Goal: Entertainment & Leisure: Browse casually

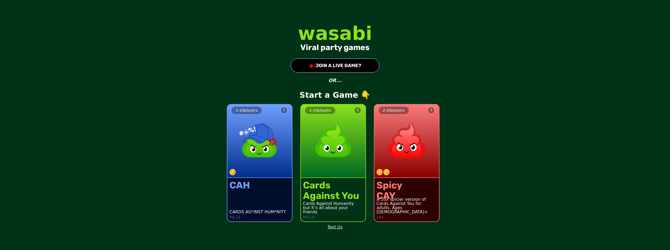
click at [387, 137] on img at bounding box center [407, 140] width 46 height 46
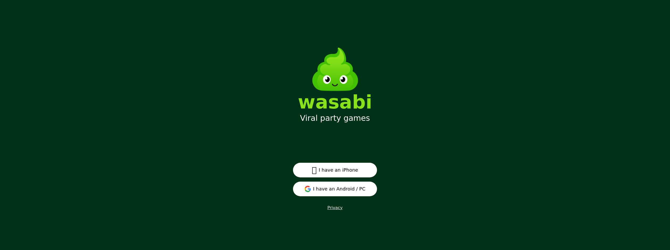
scroll to position [7, 0]
click at [328, 193] on button "I have an Android / PC" at bounding box center [335, 188] width 84 height 15
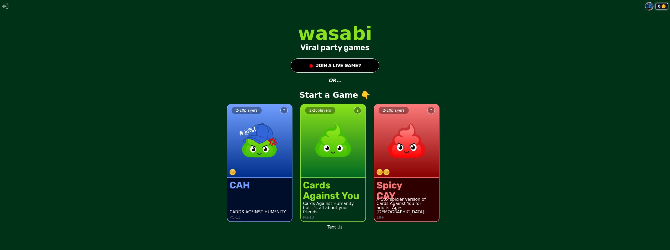
click at [412, 154] on img at bounding box center [407, 140] width 46 height 46
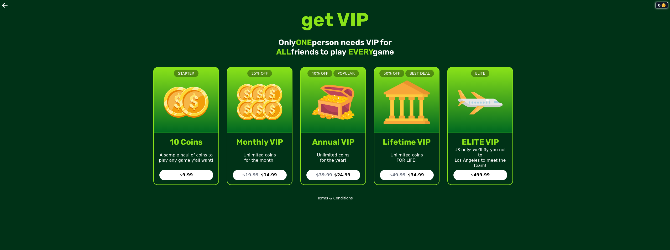
click at [2, 5] on icon at bounding box center [5, 5] width 6 height 5
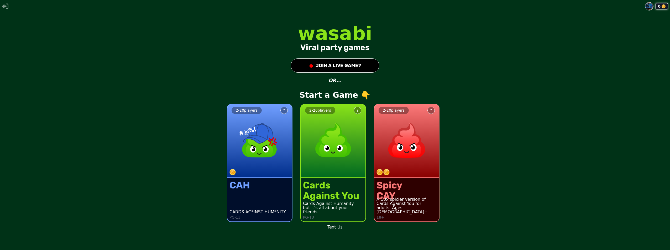
click at [405, 128] on img at bounding box center [407, 140] width 46 height 46
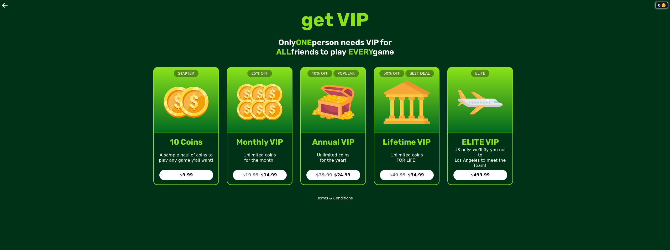
click at [3, 5] on icon at bounding box center [5, 5] width 6 height 5
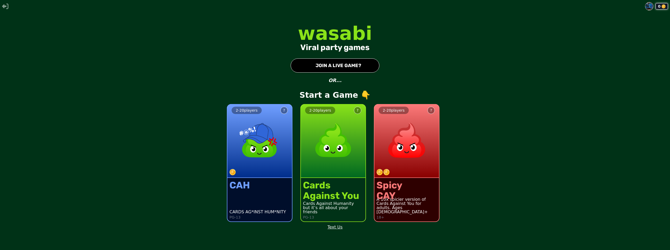
click at [339, 142] on img at bounding box center [333, 140] width 46 height 46
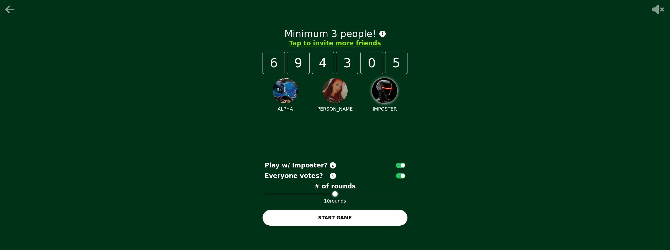
click at [338, 192] on span at bounding box center [334, 194] width 5 height 5
click at [402, 164] on button "button" at bounding box center [400, 165] width 9 height 5
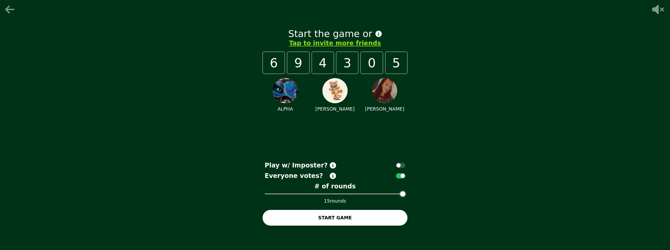
drag, startPoint x: 354, startPoint y: 115, endPoint x: 247, endPoint y: 138, distance: 109.0
click at [247, 138] on div "Start the game or Tap to invite more friends 6 9 4 3 0 5 ALPHA [PERSON_NAME] [P…" at bounding box center [335, 125] width 670 height 250
click at [412, 121] on div "Start the game or Tap to invite more friends 6 9 4 3 0 5 ALPHA [PERSON_NAME] [P…" at bounding box center [335, 125] width 670 height 250
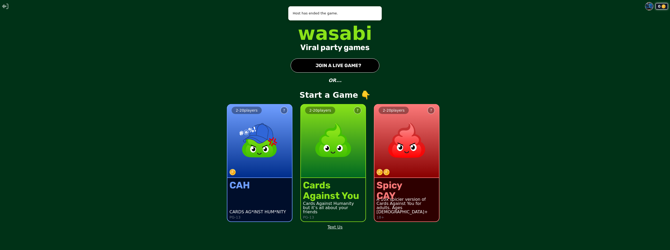
click at [338, 170] on div "2 - 20 players ?" at bounding box center [333, 142] width 65 height 74
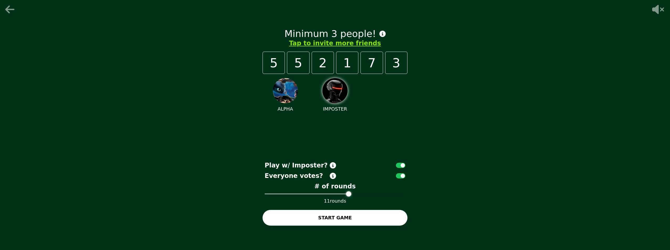
click at [351, 192] on span at bounding box center [348, 194] width 5 height 5
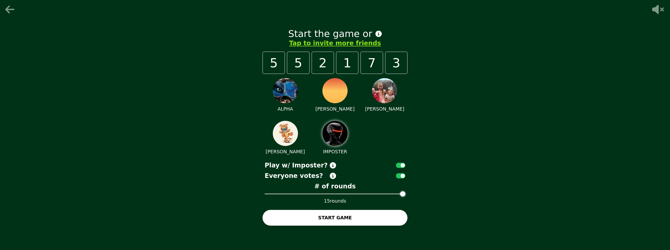
click at [402, 166] on button "button" at bounding box center [400, 165] width 9 height 5
click at [362, 220] on button "START GAME" at bounding box center [335, 218] width 145 height 16
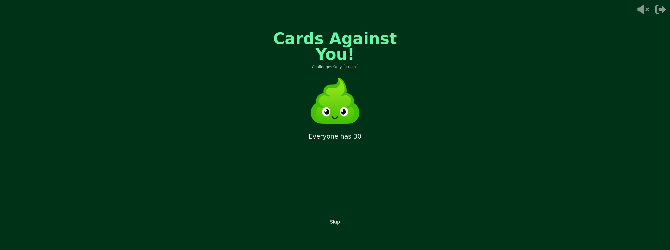
click at [645, 9] on icon at bounding box center [642, 9] width 17 height 11
click at [582, 82] on div "Cards Against You! Challenges Only PG-13 Everyone has 30s to submit an Skip" at bounding box center [335, 125] width 670 height 250
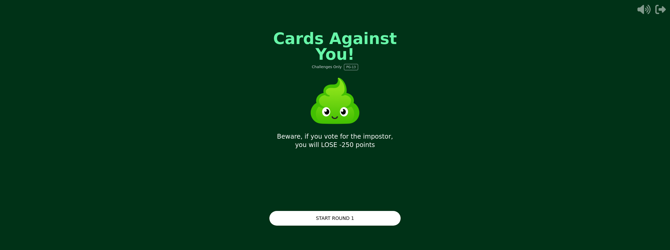
click at [348, 222] on button "START ROUND 1" at bounding box center [334, 218] width 131 height 15
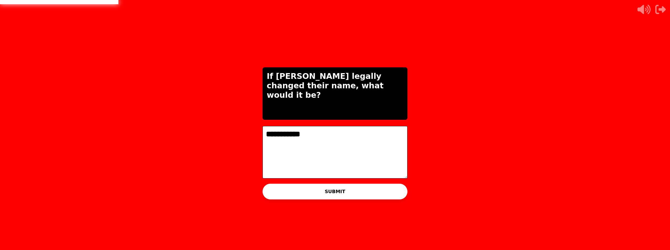
type textarea "**********"
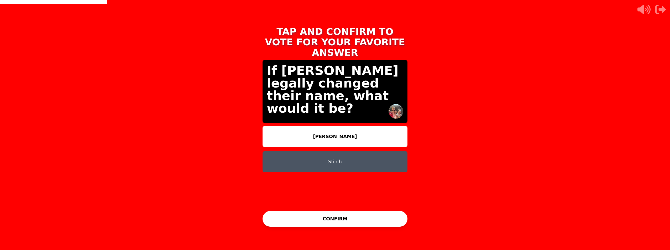
click at [368, 152] on button "Stitch" at bounding box center [335, 161] width 145 height 21
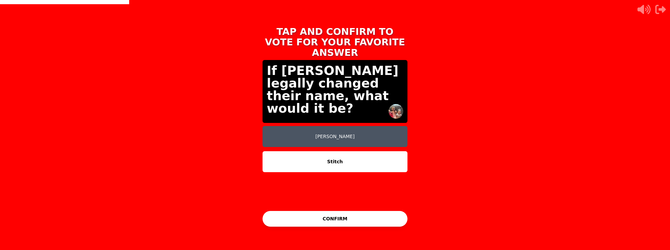
click at [346, 215] on button "CONFIRM" at bounding box center [335, 219] width 145 height 16
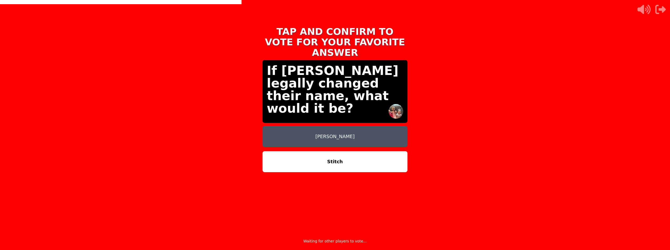
click at [660, 7] on icon "button" at bounding box center [660, 9] width 11 height 11
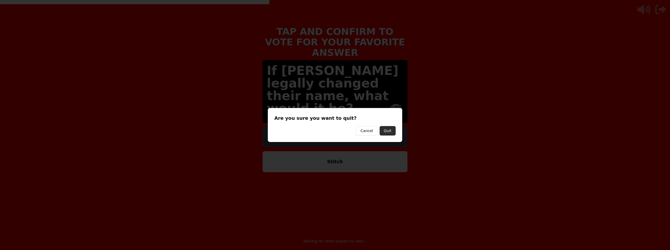
click at [390, 130] on button "Quit" at bounding box center [388, 130] width 16 height 9
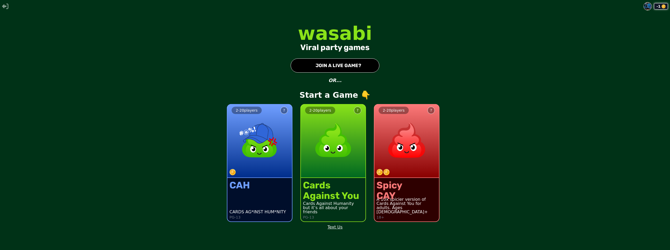
click at [315, 137] on img at bounding box center [333, 140] width 46 height 46
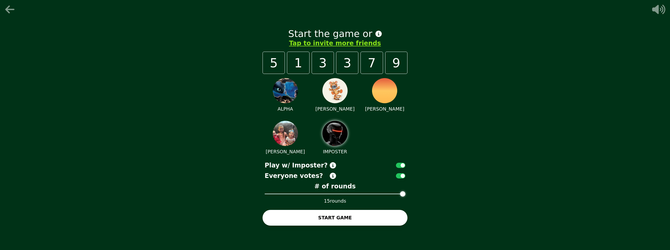
click at [405, 197] on span at bounding box center [402, 194] width 5 height 5
click at [382, 213] on button "START GAME" at bounding box center [335, 218] width 145 height 16
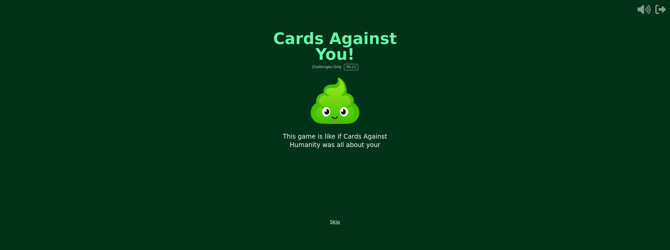
click at [333, 222] on button "Skip" at bounding box center [335, 222] width 10 height 7
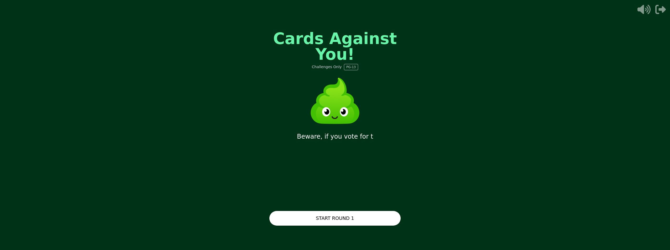
click at [335, 221] on button "START ROUND 1" at bounding box center [334, 218] width 131 height 15
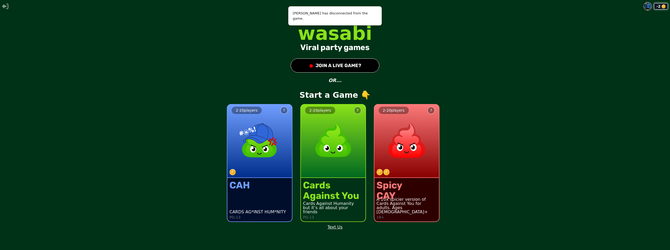
click at [347, 136] on img at bounding box center [333, 140] width 46 height 46
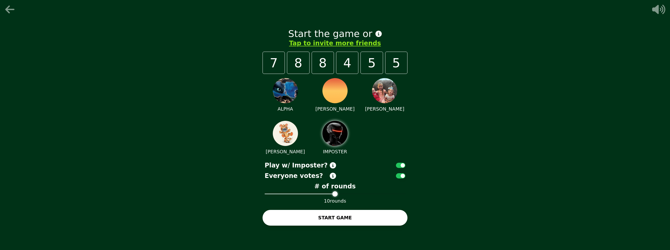
click at [353, 217] on button "START GAME" at bounding box center [335, 218] width 145 height 16
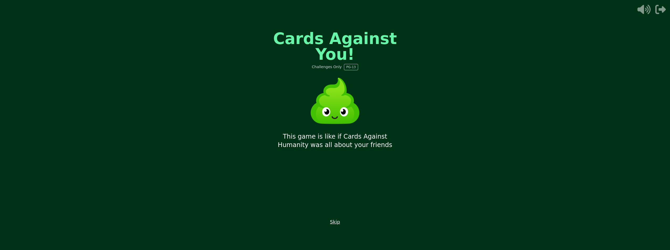
drag, startPoint x: 311, startPoint y: 232, endPoint x: 316, endPoint y: 224, distance: 9.1
click at [334, 221] on button "Skip" at bounding box center [335, 222] width 10 height 7
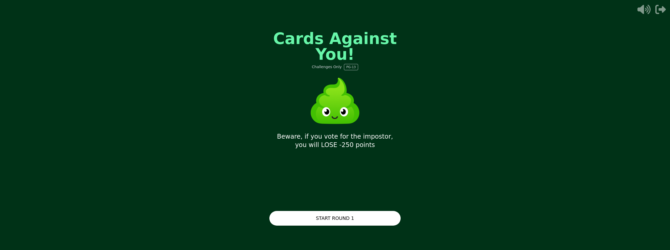
click at [338, 220] on button "START ROUND 1" at bounding box center [334, 218] width 131 height 15
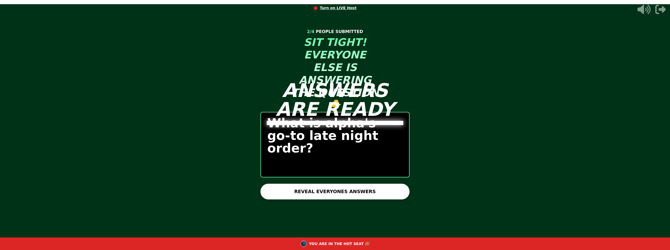
click at [368, 199] on button "REVEAL EVERYONES ANSWERS" at bounding box center [334, 192] width 149 height 16
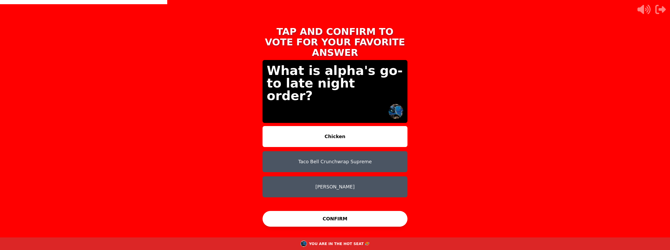
click at [342, 179] on button "[PERSON_NAME]" at bounding box center [335, 187] width 145 height 21
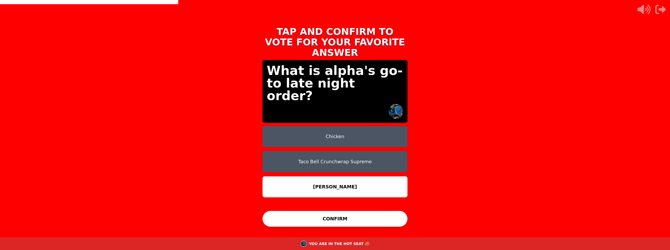
click at [357, 219] on button "CONFIRM" at bounding box center [335, 219] width 145 height 16
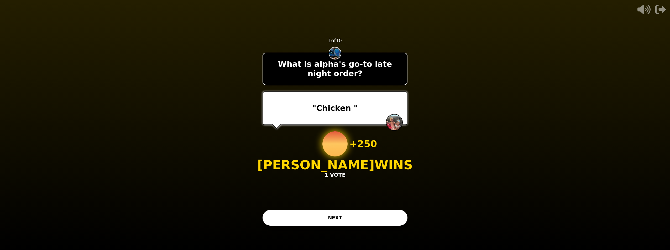
click at [365, 217] on button "NEXT" at bounding box center [335, 218] width 145 height 16
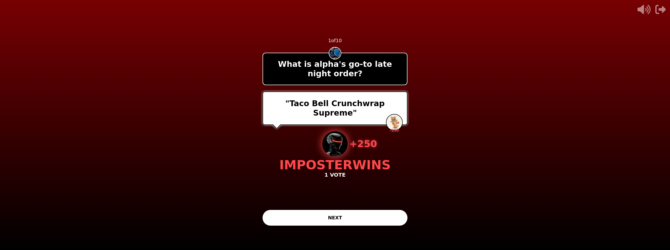
click at [373, 217] on button "NEXT" at bounding box center [335, 218] width 145 height 16
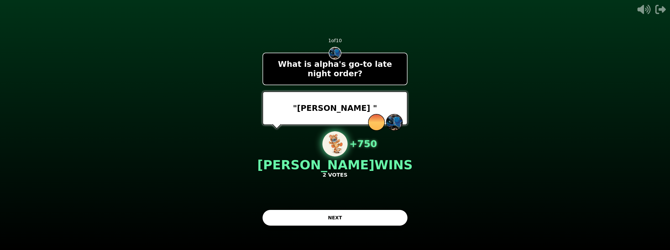
drag, startPoint x: 369, startPoint y: 213, endPoint x: 451, endPoint y: 203, distance: 83.1
click at [414, 203] on div "- 500 PTS 1 of 10 What is alpha's go-to late night order? "[PERSON_NAME] " + 75…" at bounding box center [335, 125] width 158 height 250
click at [397, 212] on button "NEXT" at bounding box center [335, 218] width 145 height 16
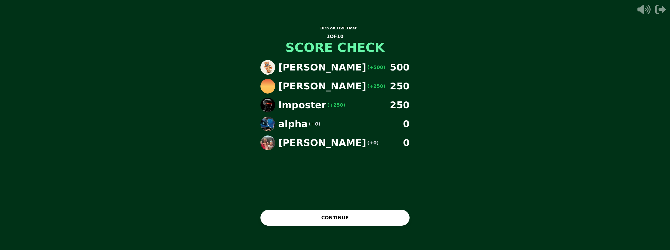
click at [338, 217] on button "CONTINUE" at bounding box center [334, 218] width 149 height 16
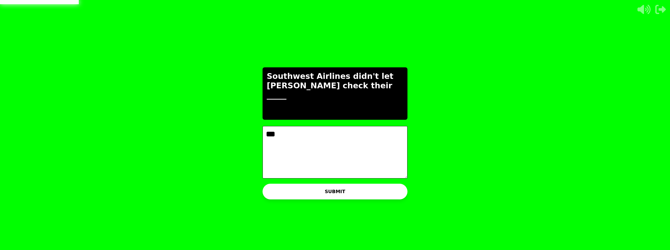
type textarea "***"
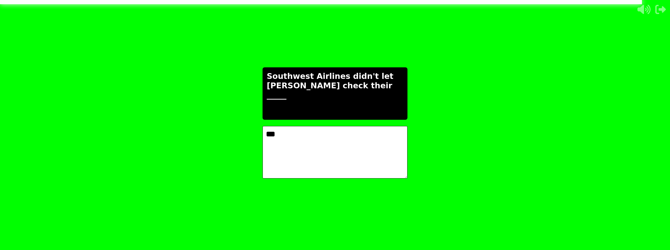
click at [659, 16] on div "THE IMPOSTER IS THINKING THINKING LIKE A HUMAN... Southwest Airlines didn't let…" at bounding box center [335, 125] width 670 height 250
click at [658, 9] on icon "button" at bounding box center [660, 9] width 11 height 11
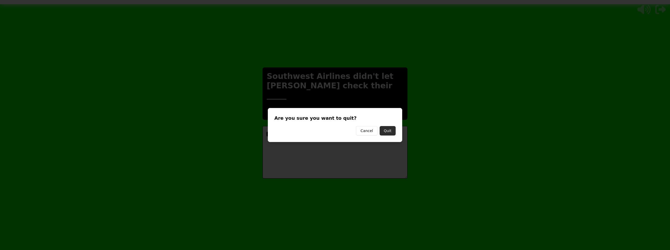
click at [389, 132] on button "Quit" at bounding box center [388, 130] width 16 height 9
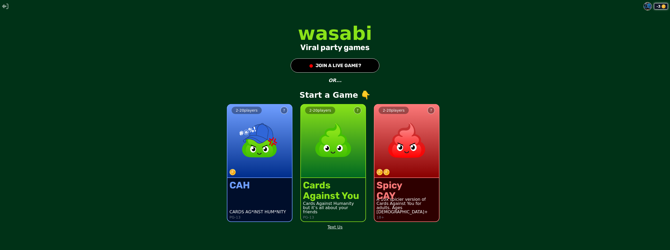
click at [657, 4] on div "-3" at bounding box center [661, 6] width 14 height 6
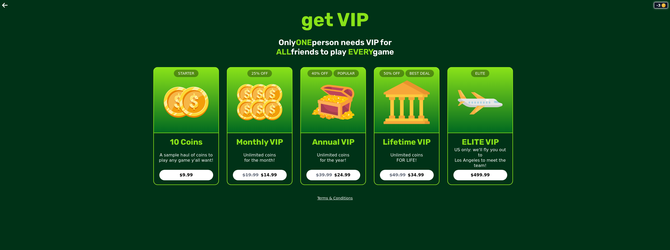
click at [4, 4] on icon at bounding box center [5, 5] width 6 height 5
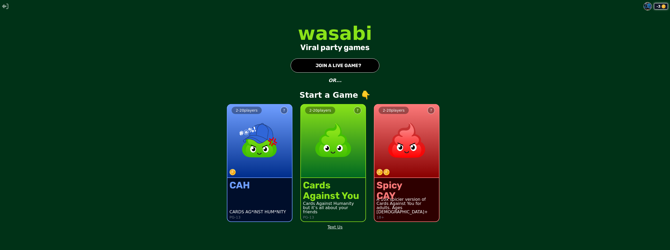
click at [332, 141] on img at bounding box center [333, 140] width 46 height 46
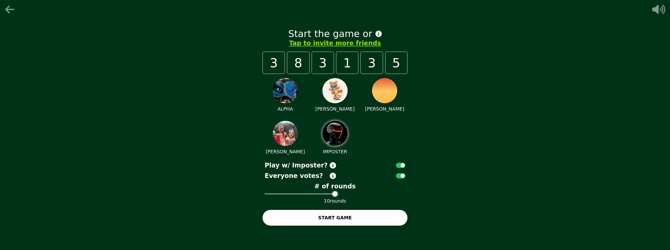
click at [363, 215] on button "START GAME" at bounding box center [335, 218] width 145 height 16
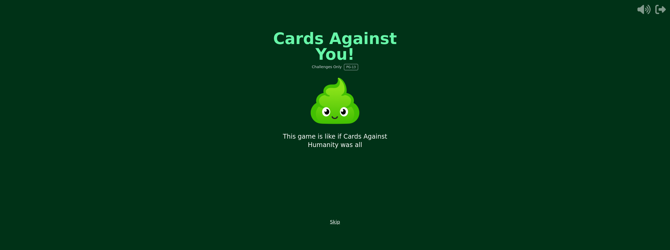
click at [332, 222] on button "Skip" at bounding box center [335, 222] width 10 height 7
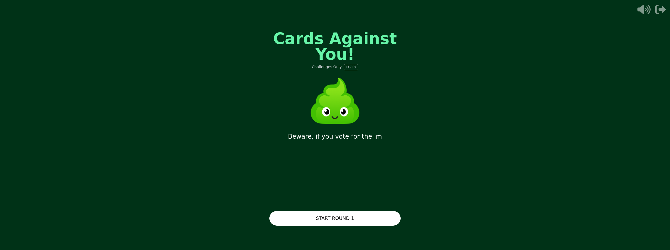
click at [330, 213] on button "START ROUND 1" at bounding box center [334, 218] width 131 height 15
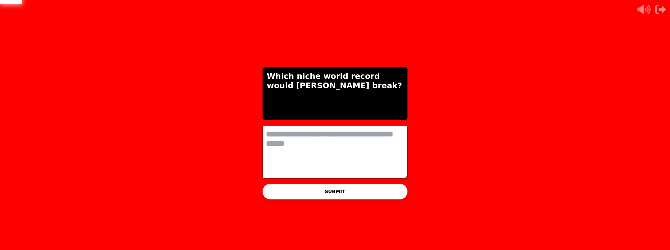
click at [663, 11] on icon "button" at bounding box center [660, 9] width 11 height 9
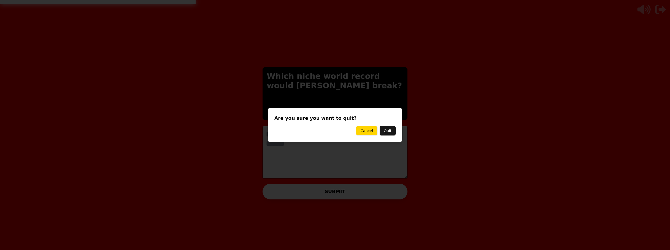
click at [362, 135] on button "Cancel" at bounding box center [366, 130] width 21 height 9
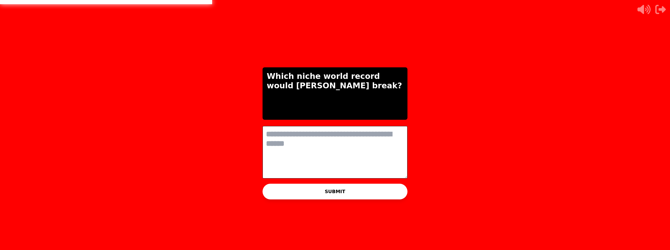
click at [347, 139] on textarea at bounding box center [335, 152] width 145 height 53
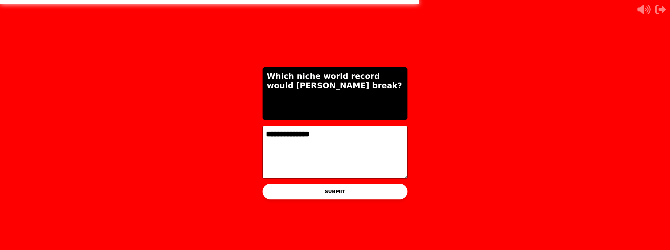
type textarea "**********"
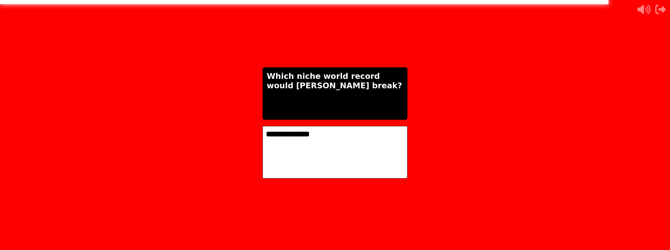
click at [661, 15] on div "**********" at bounding box center [335, 125] width 670 height 250
click at [661, 7] on icon "button" at bounding box center [660, 9] width 11 height 11
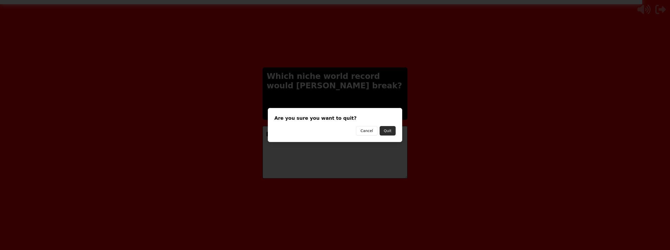
click at [390, 129] on button "Quit" at bounding box center [388, 130] width 16 height 9
